Goal: Check status: Check status

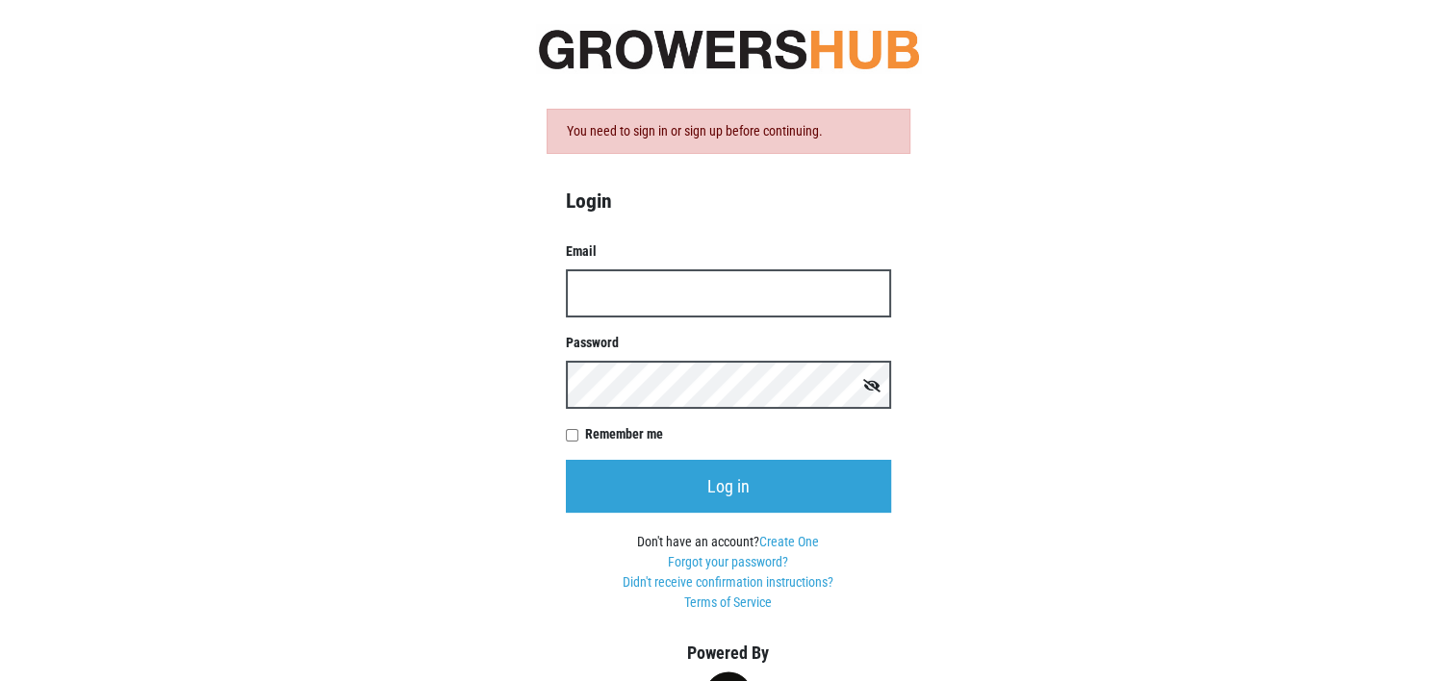
click at [629, 292] on input "Email" at bounding box center [728, 293] width 325 height 48
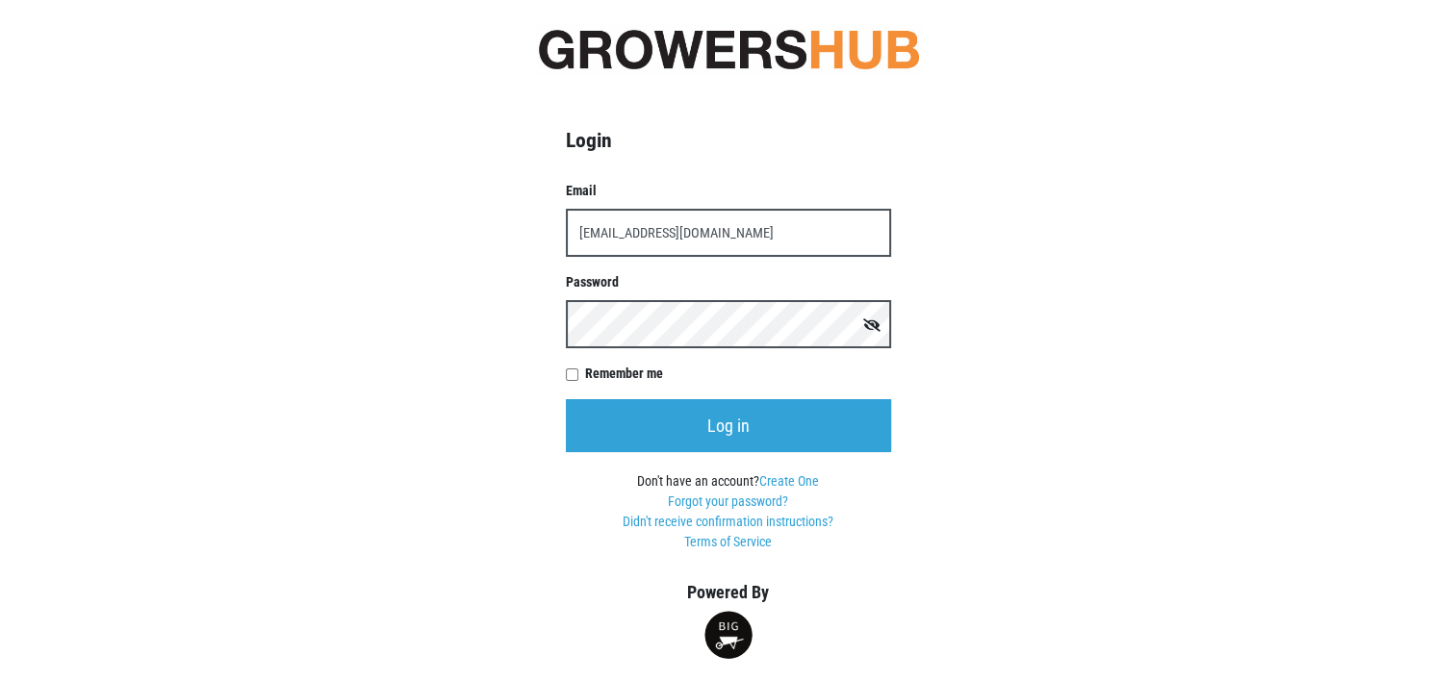
type input "kcfcaac@taconic.net"
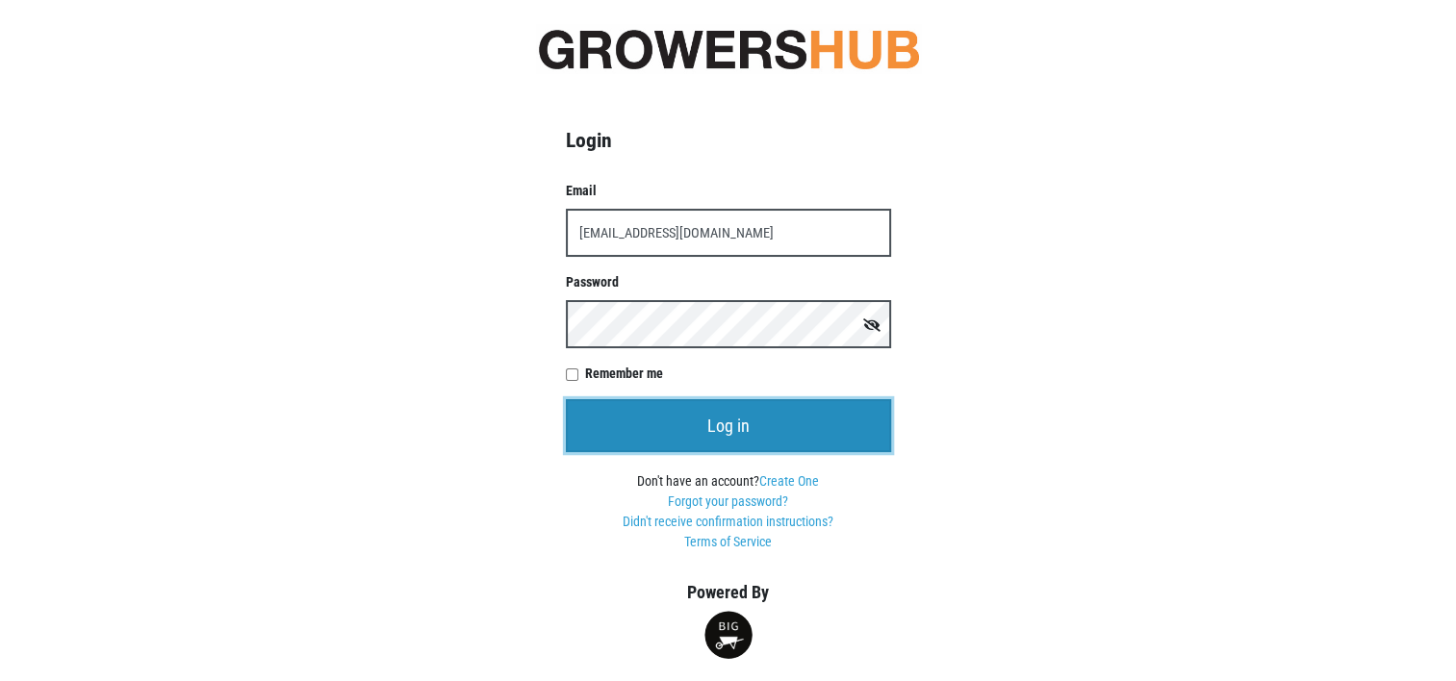
click at [737, 425] on input "Log in" at bounding box center [728, 425] width 325 height 53
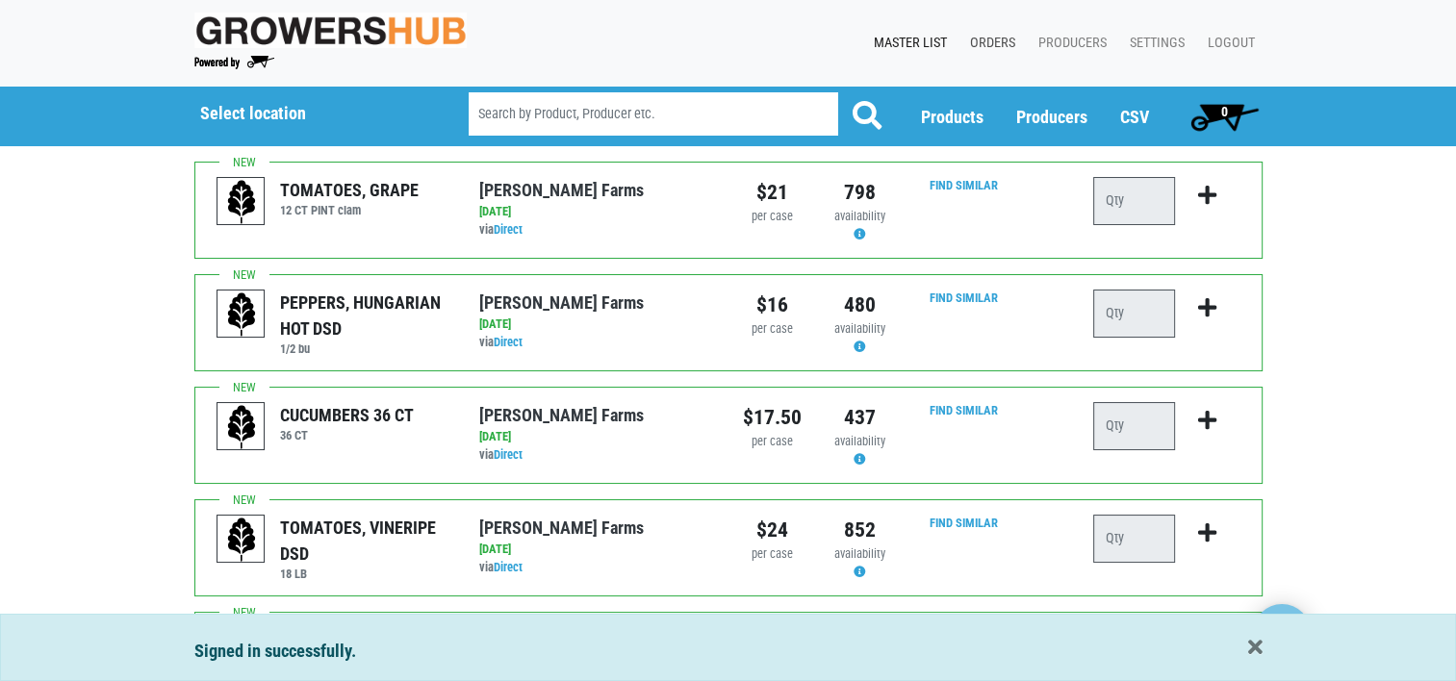
click at [993, 38] on link "Orders" at bounding box center [989, 43] width 68 height 37
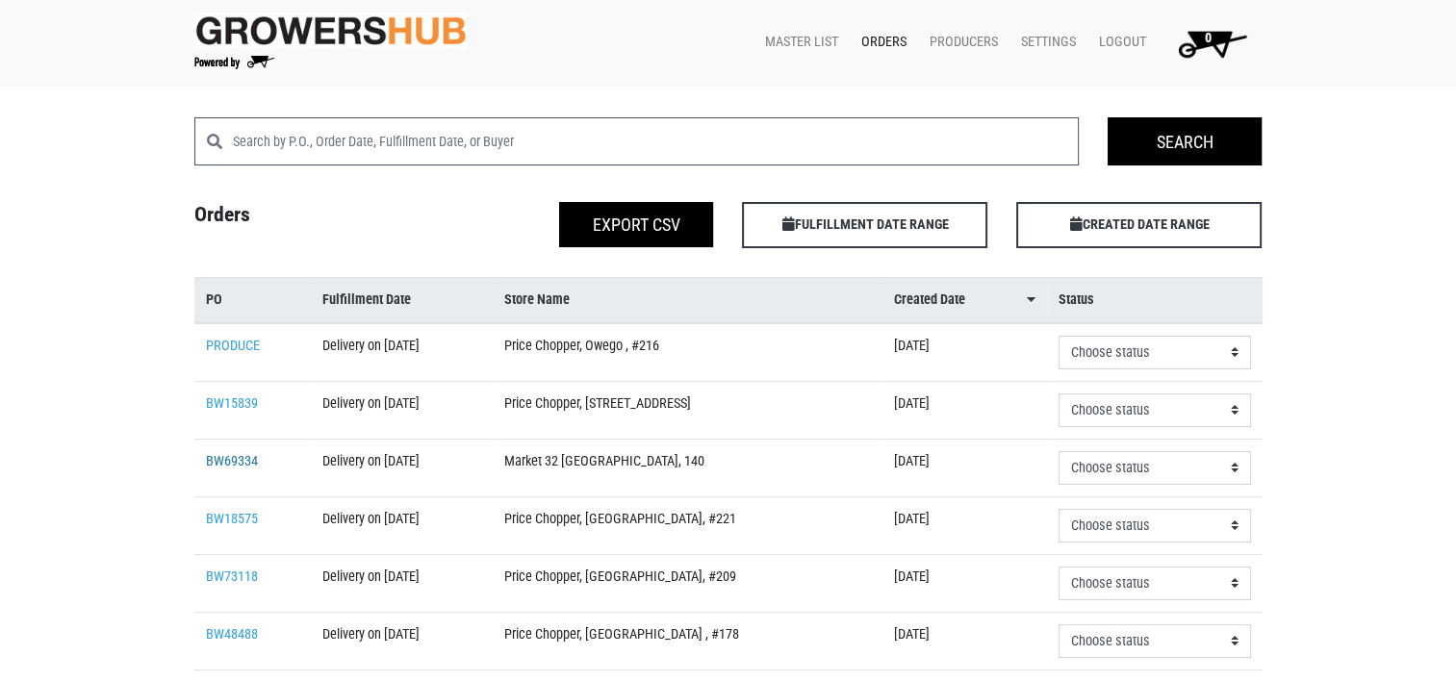
click at [208, 462] on link "BW69334" at bounding box center [232, 461] width 52 height 16
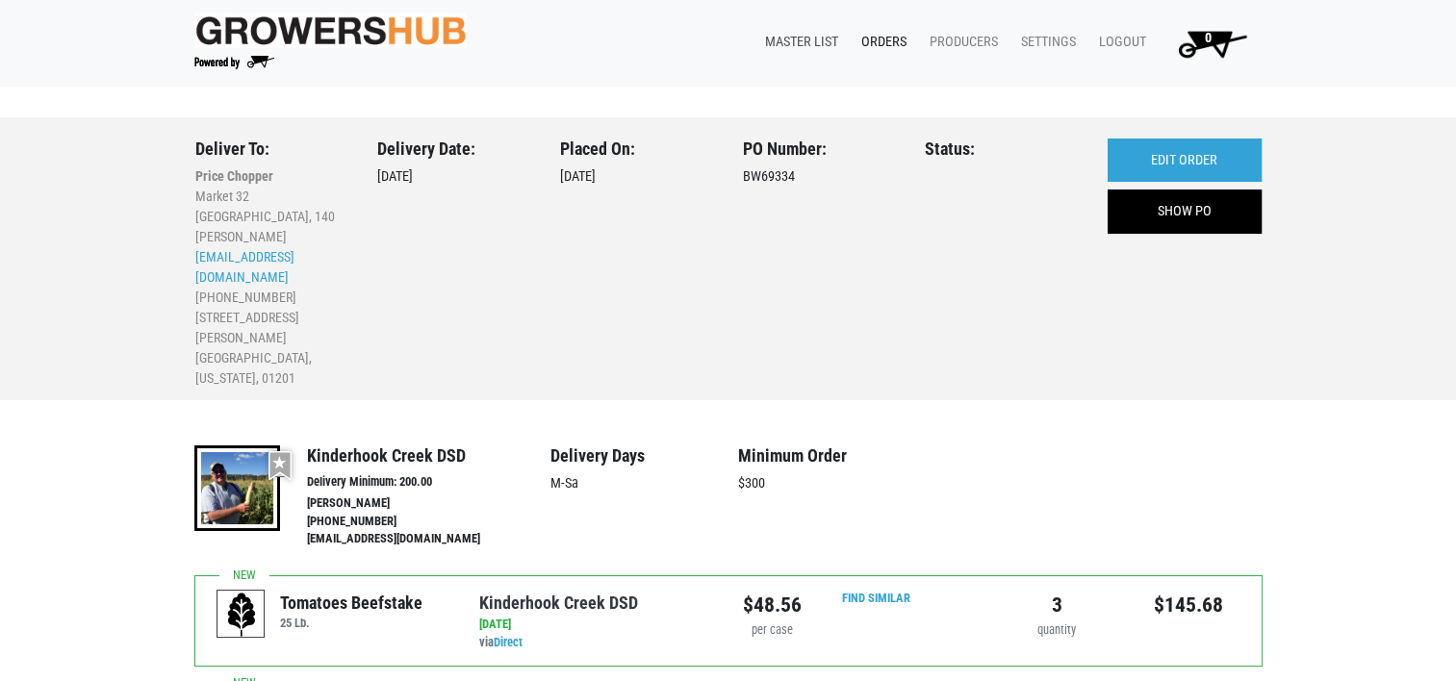
click at [794, 36] on link "Master List" at bounding box center [798, 42] width 96 height 37
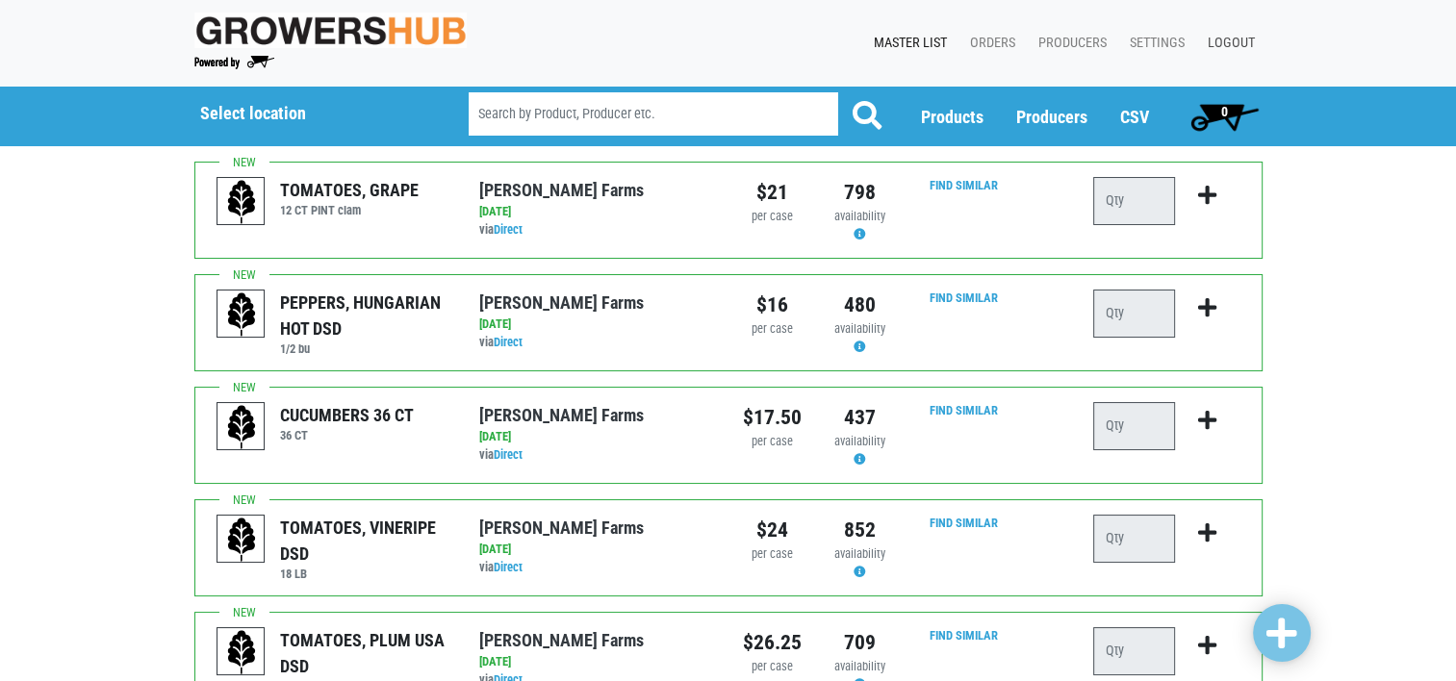
click at [1228, 40] on link "Logout" at bounding box center [1227, 43] width 70 height 37
